Goal: Task Accomplishment & Management: Manage account settings

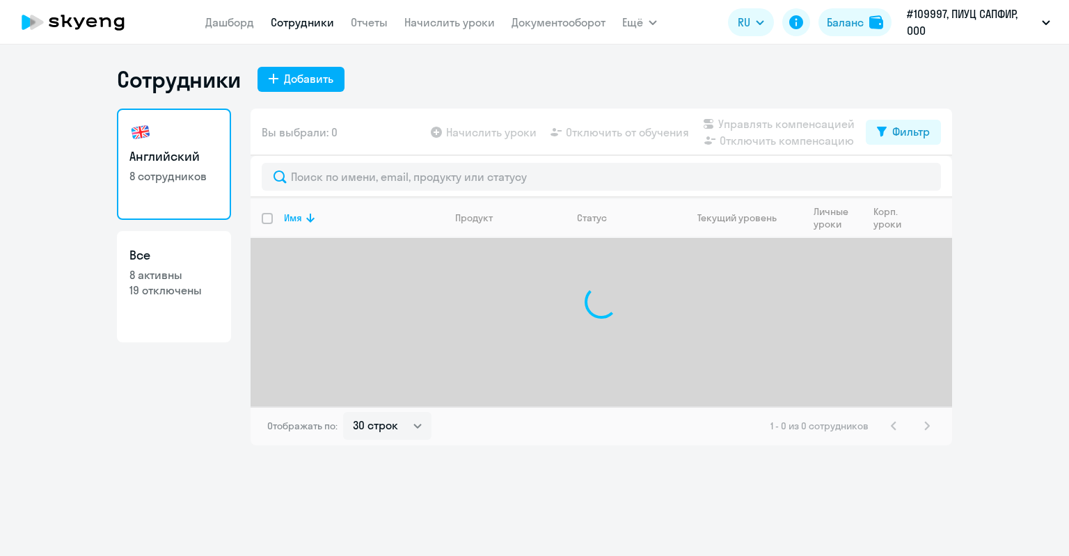
select select "30"
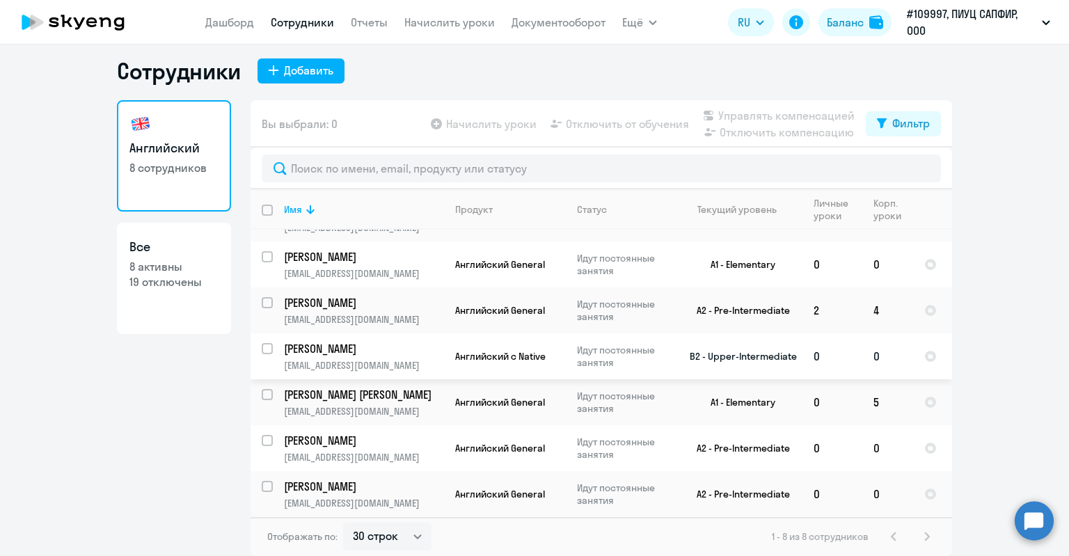
scroll to position [82, 0]
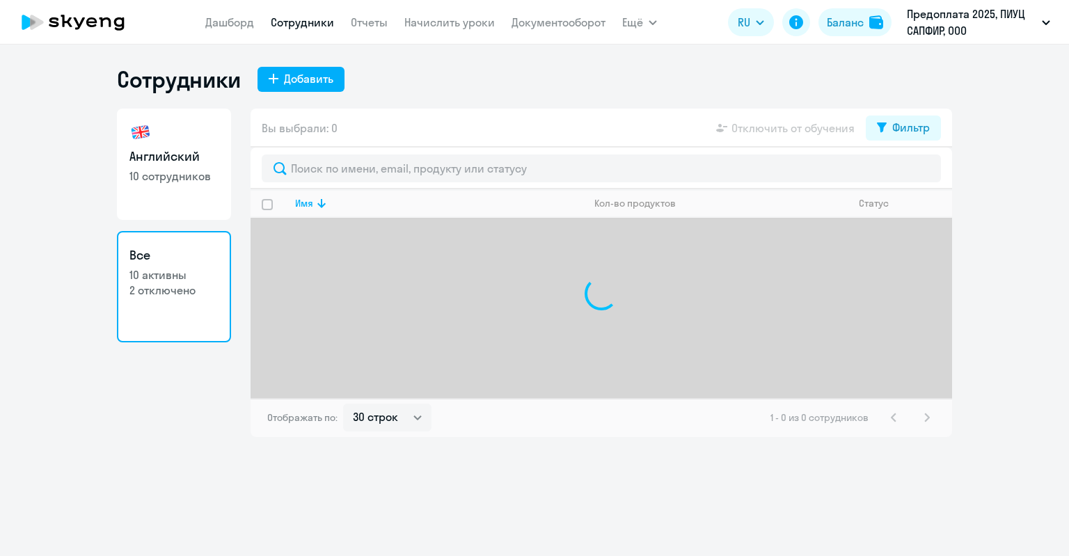
select select "30"
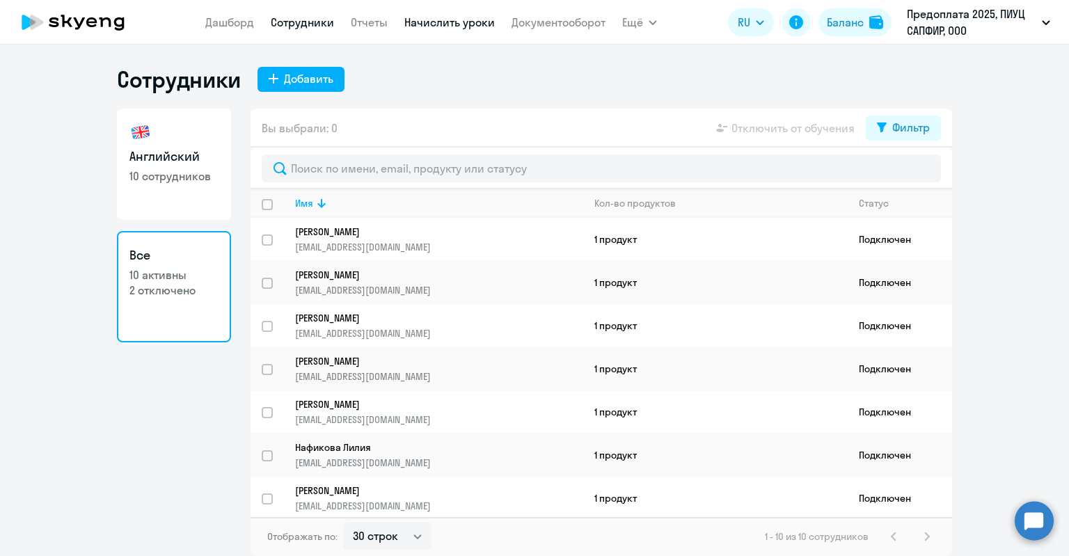
click at [446, 24] on link "Начислить уроки" at bounding box center [450, 22] width 91 height 14
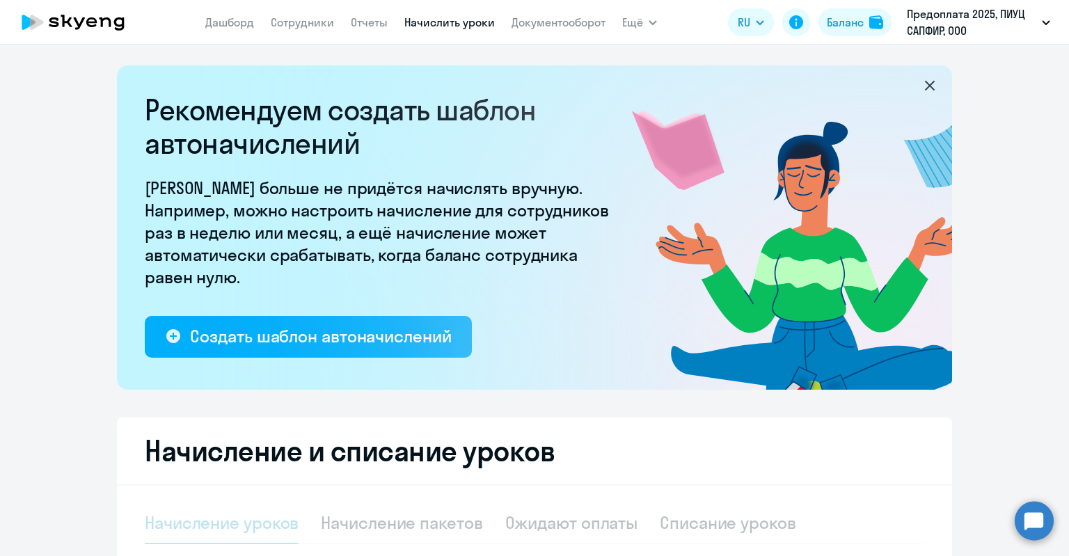
select select "10"
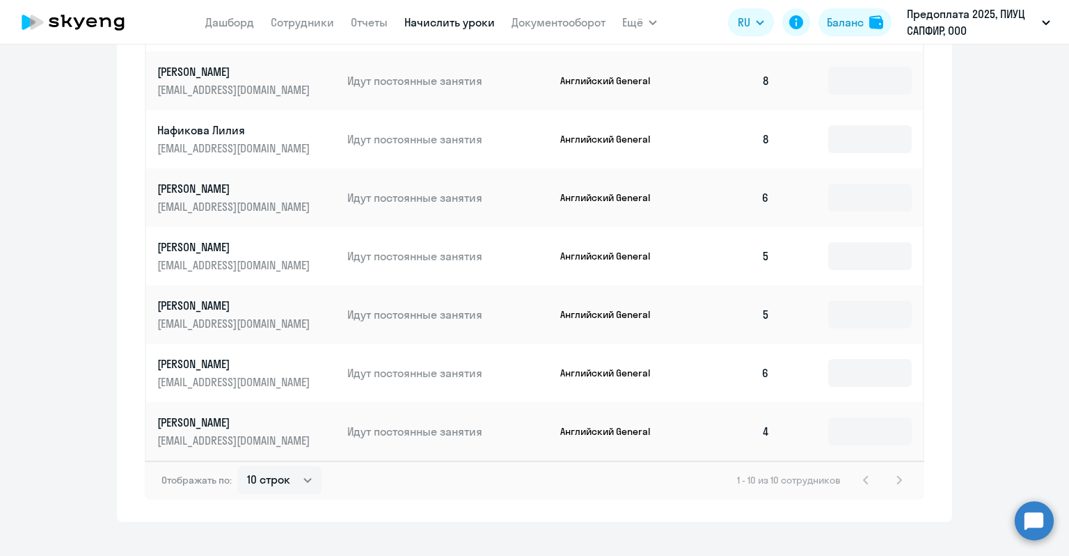
scroll to position [857, 0]
